Goal: Information Seeking & Learning: Check status

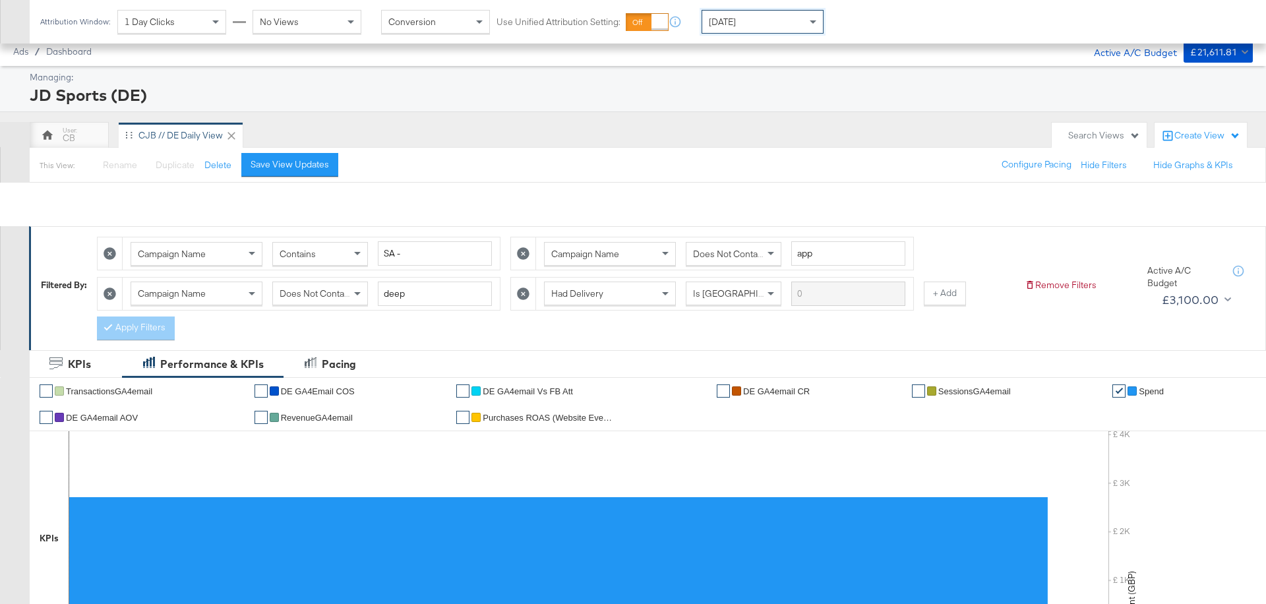
scroll to position [512, 0]
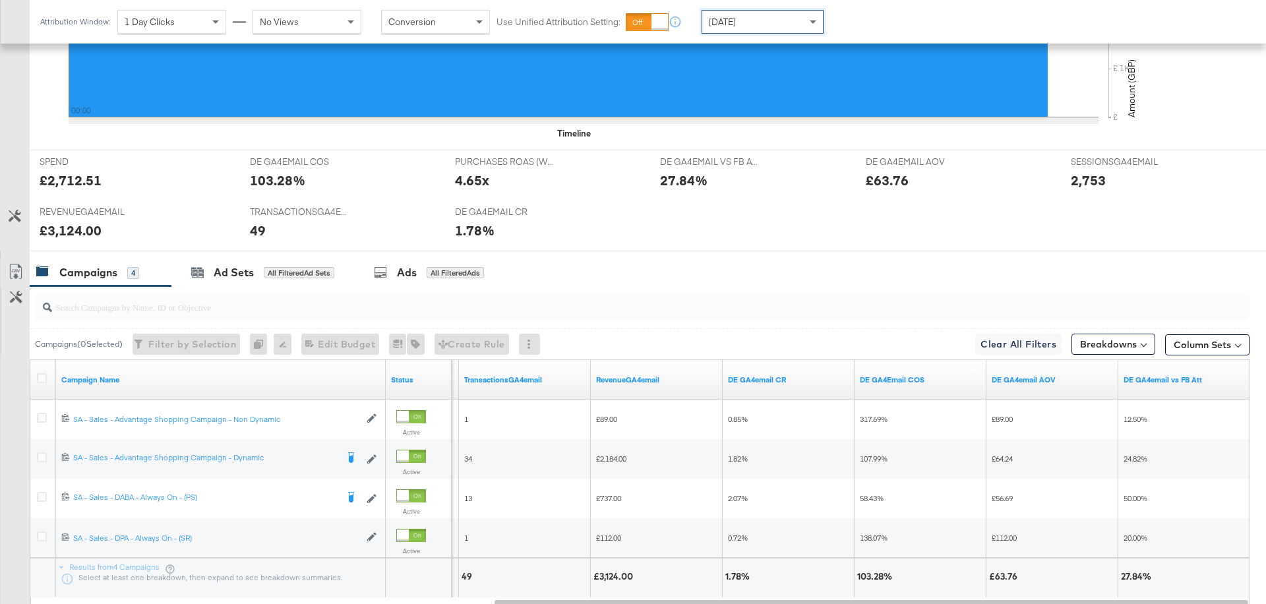
click at [777, 24] on div "[DATE]" at bounding box center [762, 22] width 121 height 22
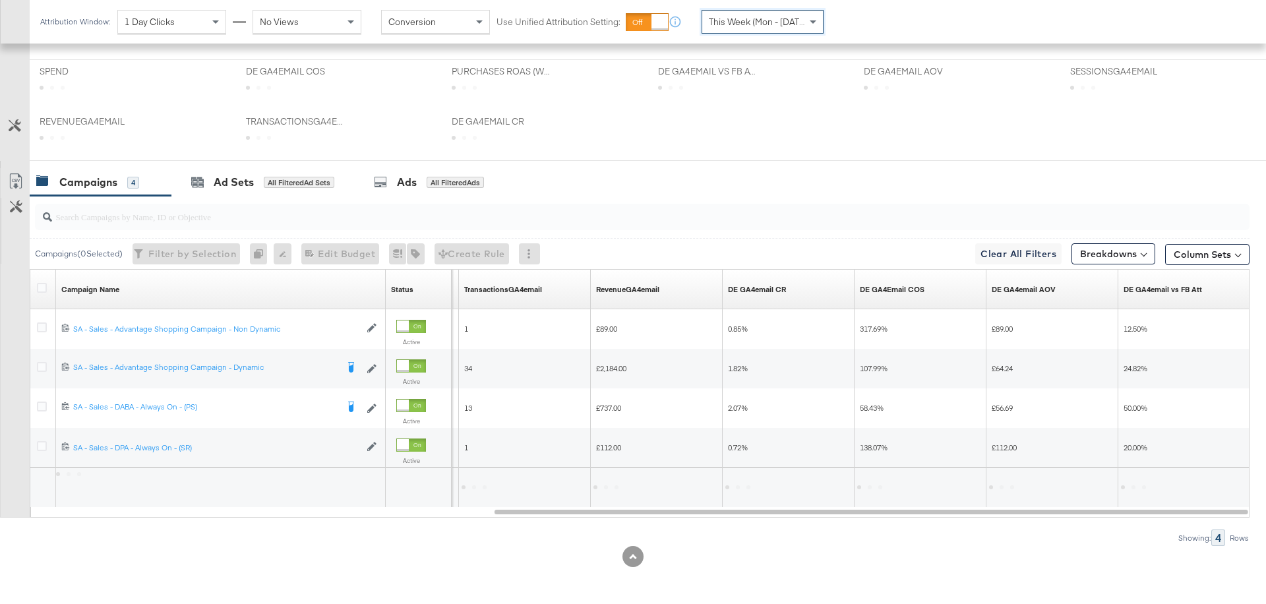
scroll to position [384, 0]
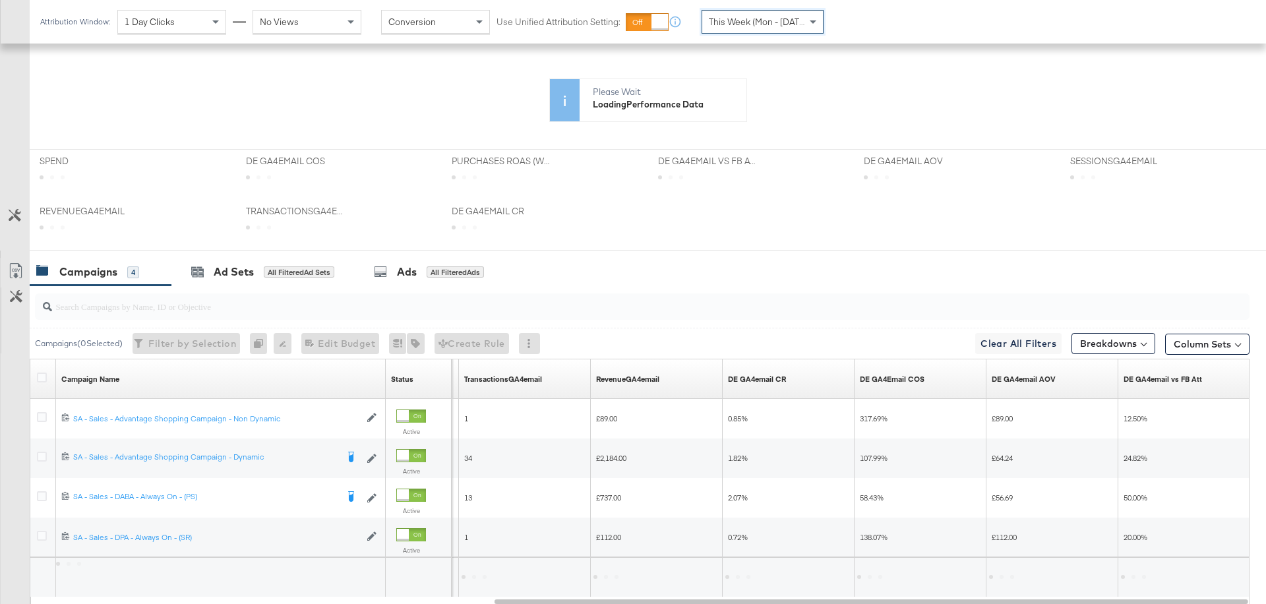
click at [774, 24] on span "This Week (Mon - [DATE])" at bounding box center [759, 22] width 101 height 12
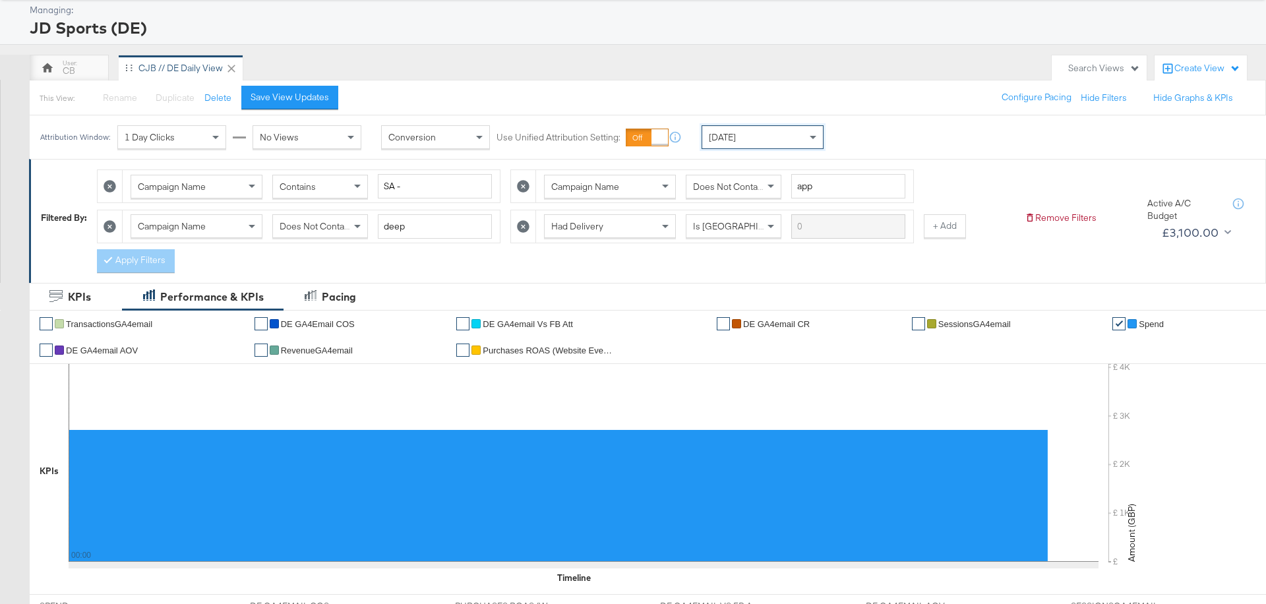
scroll to position [0, 0]
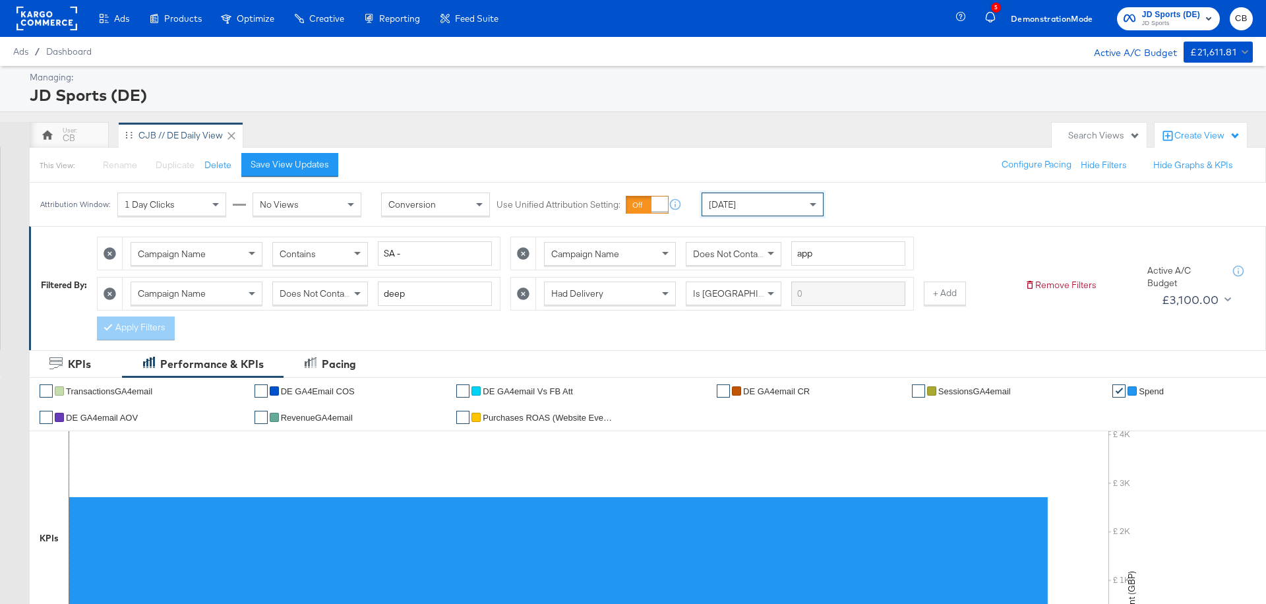
click at [44, 21] on rect at bounding box center [46, 19] width 61 height 24
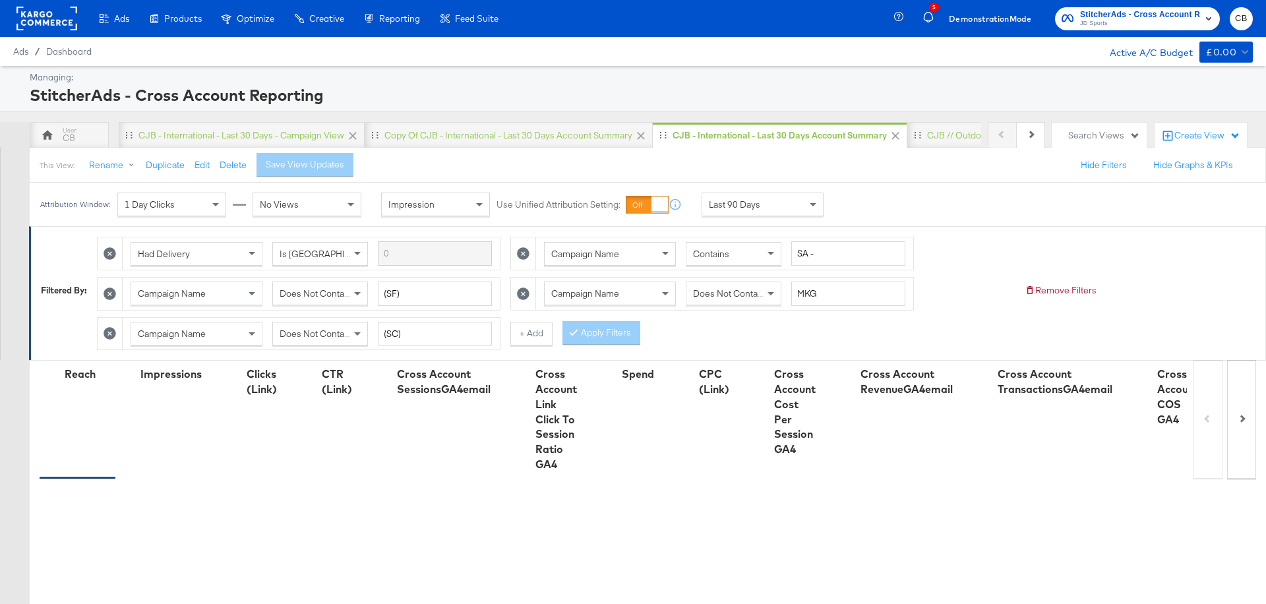
click at [778, 199] on div "Last 90 Days" at bounding box center [762, 204] width 121 height 22
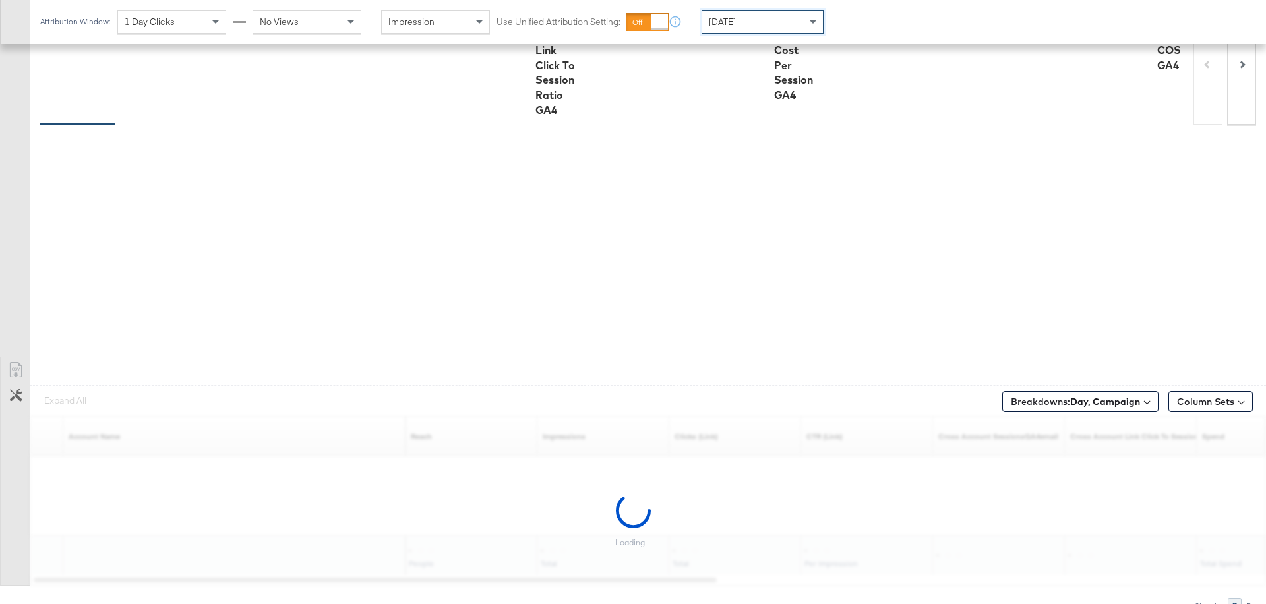
scroll to position [360, 0]
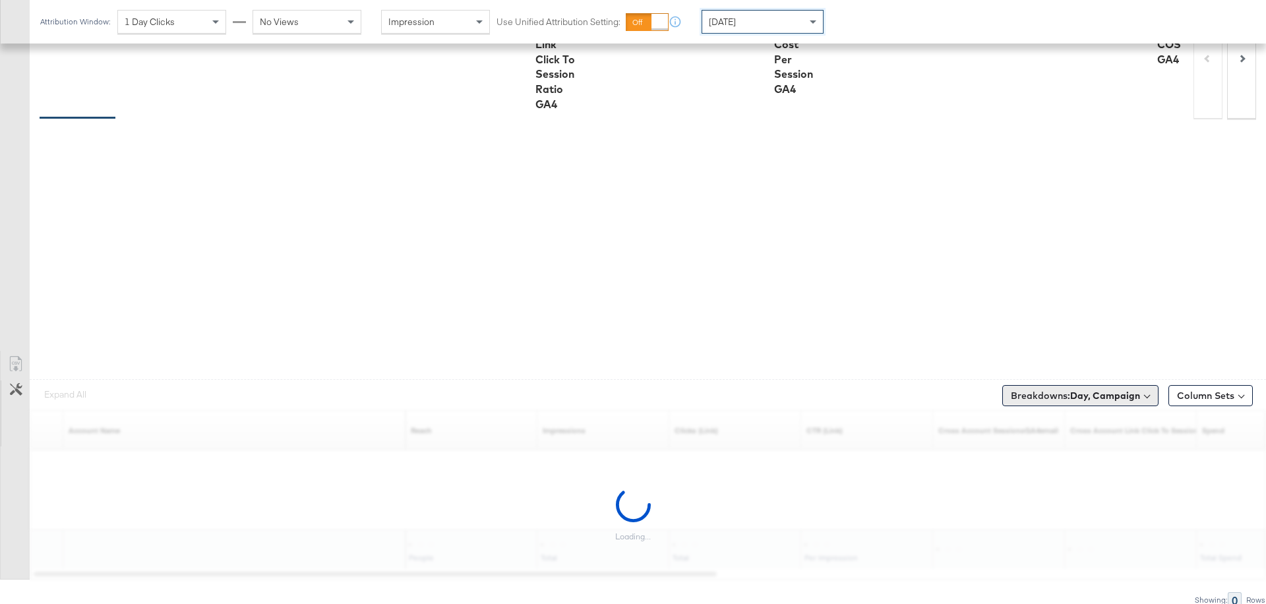
click at [1087, 401] on button "Breakdowns: Day, Campaign" at bounding box center [1080, 395] width 156 height 21
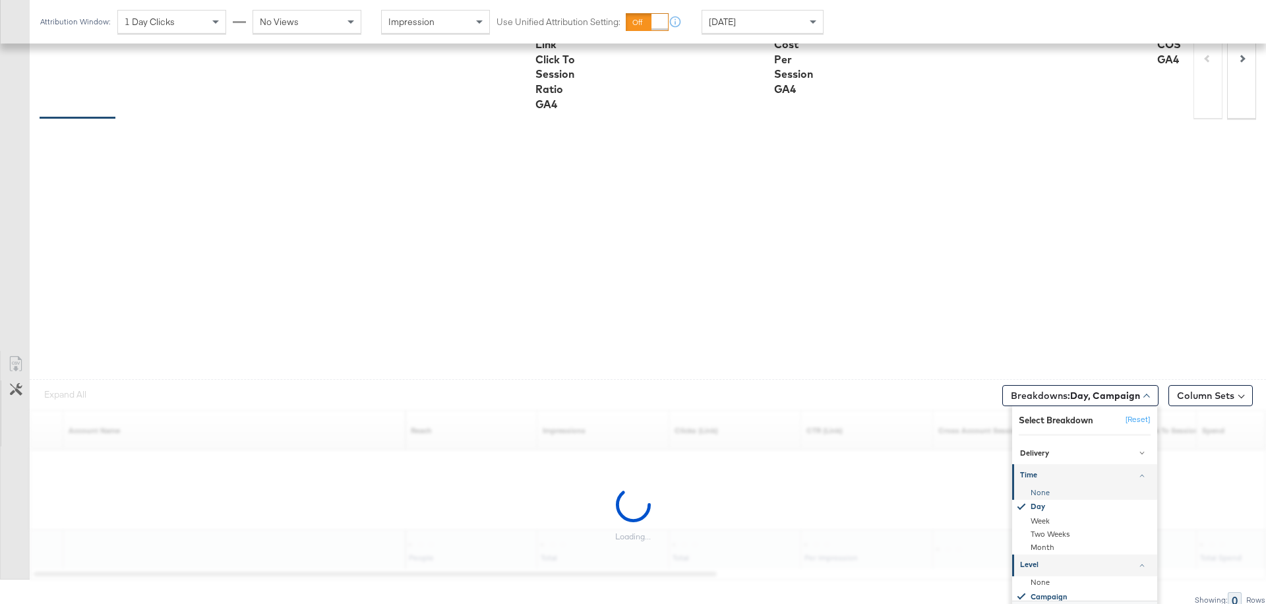
click at [1049, 489] on div "None" at bounding box center [1085, 492] width 143 height 13
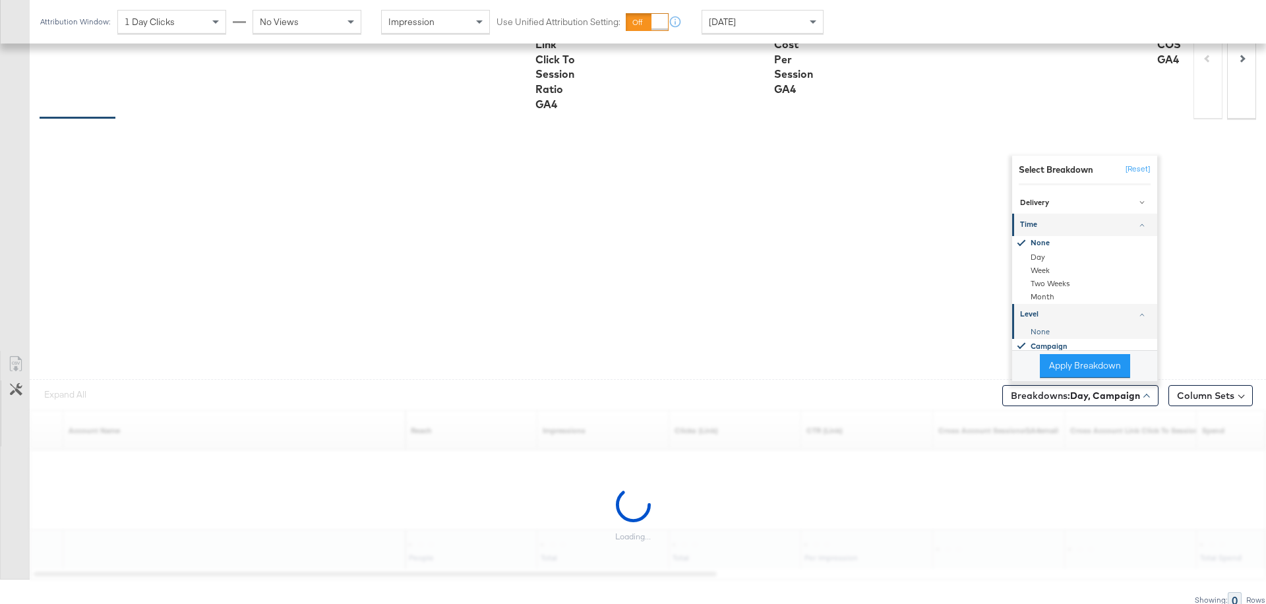
click at [1044, 325] on div "None" at bounding box center [1085, 331] width 143 height 13
click at [1069, 364] on button "Apply Breakdown" at bounding box center [1085, 366] width 90 height 24
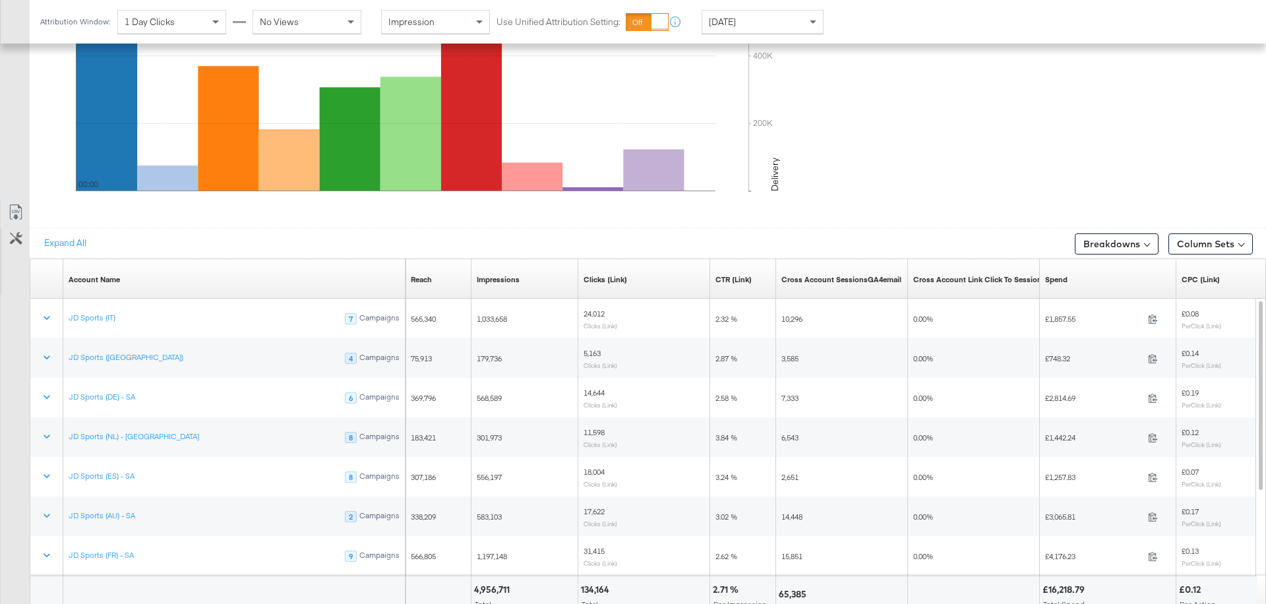
scroll to position [705, 0]
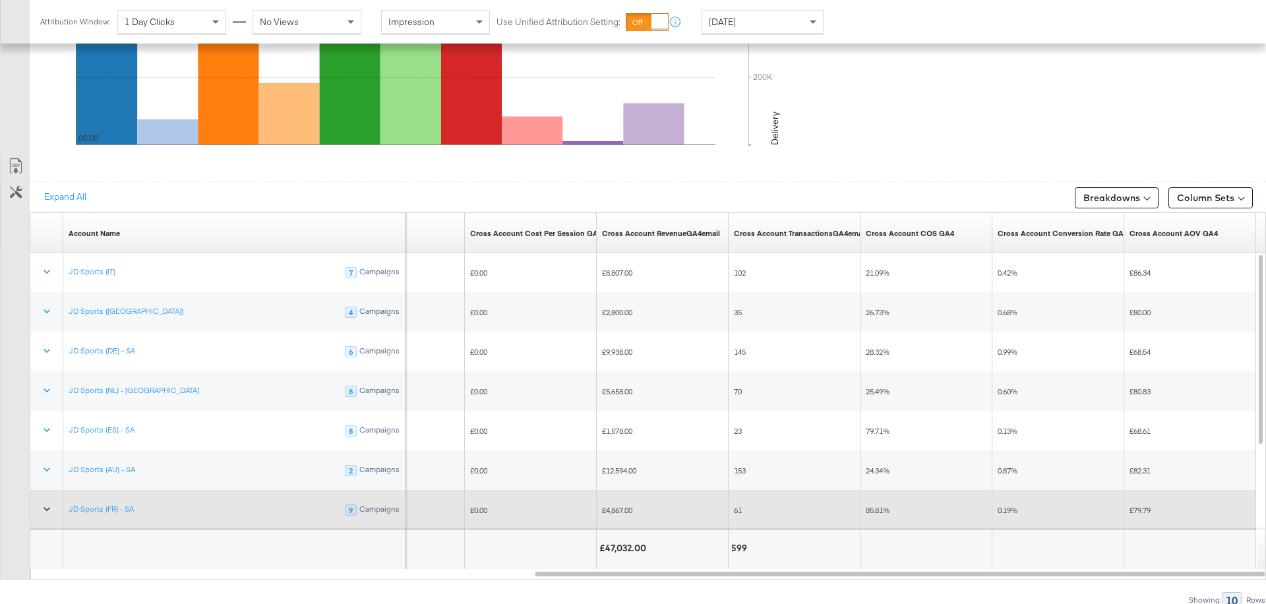
click at [42, 504] on icon at bounding box center [46, 508] width 13 height 13
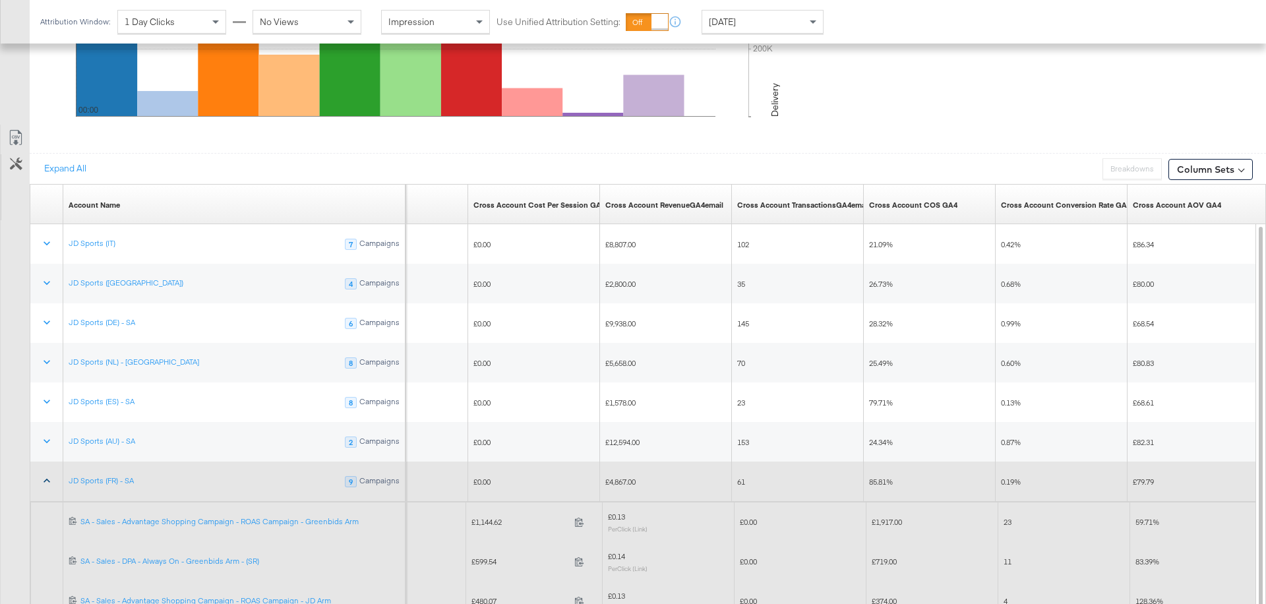
scroll to position [733, 0]
